Goal: Contribute content: Contribute content

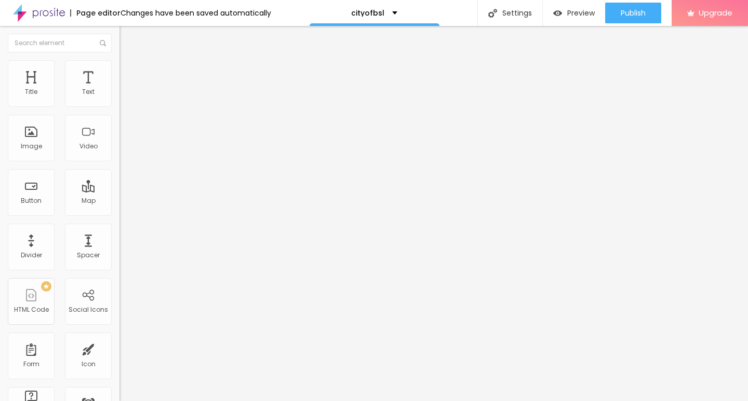
click at [119, 231] on img at bounding box center [121, 228] width 5 height 5
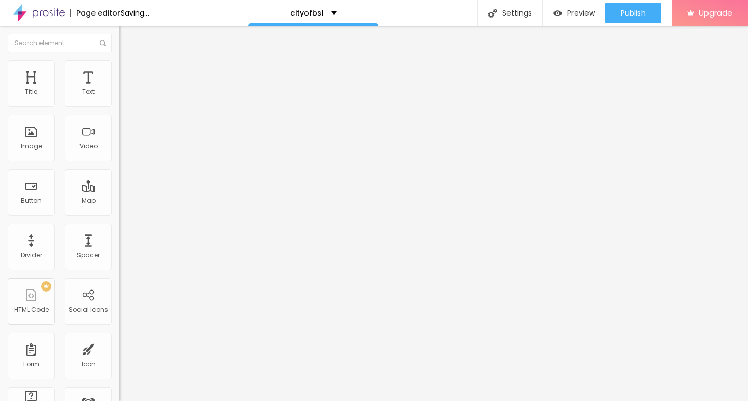
click at [119, 89] on span "Add image" at bounding box center [140, 85] width 43 height 9
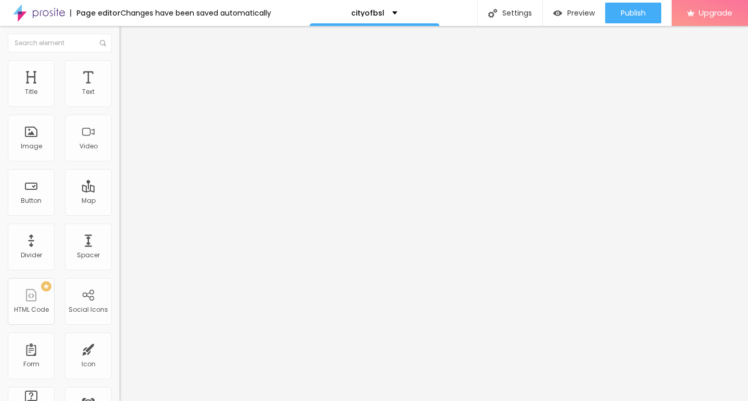
click at [218, 401] on div "Subindo 0/1 arquivos" at bounding box center [374, 404] width 748 height 6
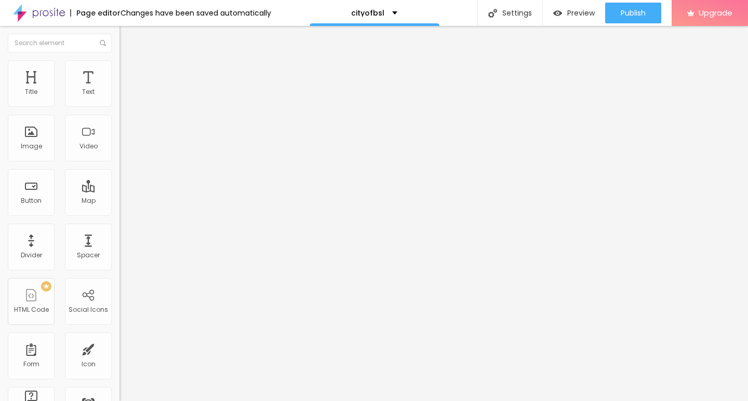
click at [119, 64] on img at bounding box center [123, 64] width 9 height 9
type input "10"
click at [119, 106] on input "range" at bounding box center [152, 102] width 67 height 8
click at [127, 37] on div "Edit Image" at bounding box center [154, 38] width 55 height 8
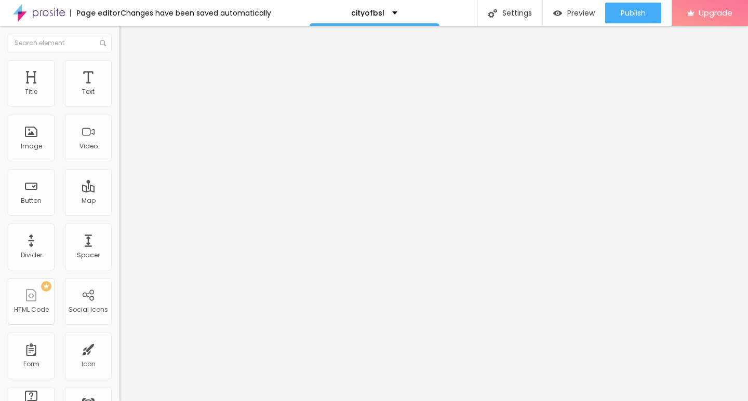
click at [127, 39] on div "Edit Text" at bounding box center [150, 38] width 47 height 8
click at [119, 162] on span "Default" at bounding box center [130, 159] width 22 height 9
click at [119, 169] on div "Small" at bounding box center [178, 166] width 119 height 6
click at [119, 98] on input "Click me" at bounding box center [181, 92] width 125 height 10
paste input "→ VIEW DOCUMENT HERE"
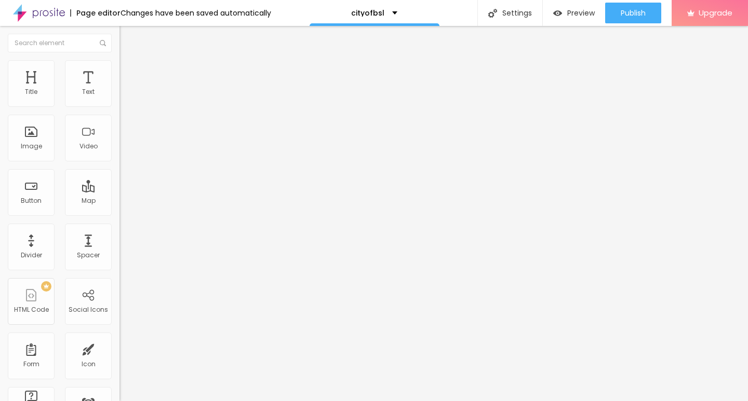
type input "→ VIEW DOCUMENT HERE"
click at [119, 214] on input "https://" at bounding box center [181, 209] width 125 height 10
paste input "ummmf—.[DOMAIN_NAME]"
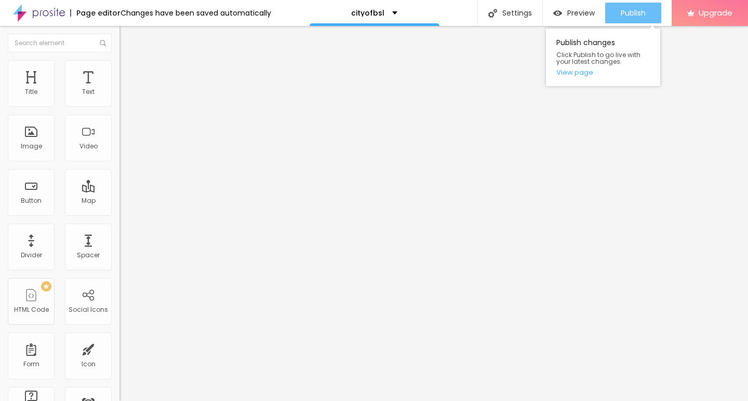
type input "[URL][DOMAIN_NAME]"
click at [631, 19] on div "Publish" at bounding box center [633, 13] width 25 height 21
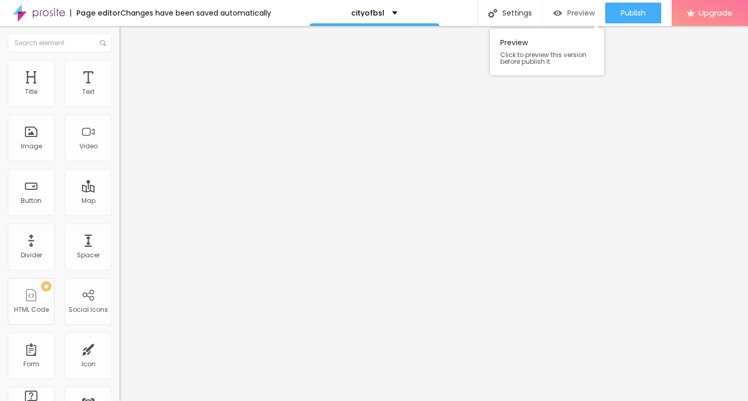
click at [578, 16] on span "Preview" at bounding box center [581, 13] width 28 height 8
